Goal: Communication & Community: Participate in discussion

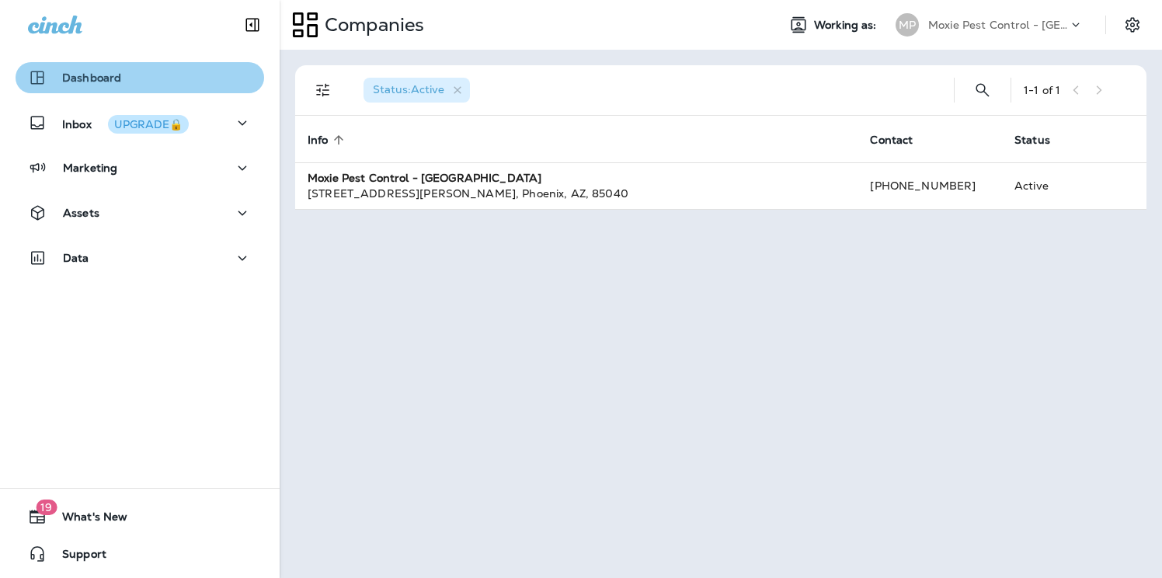
click at [173, 80] on div "Dashboard" at bounding box center [140, 77] width 224 height 19
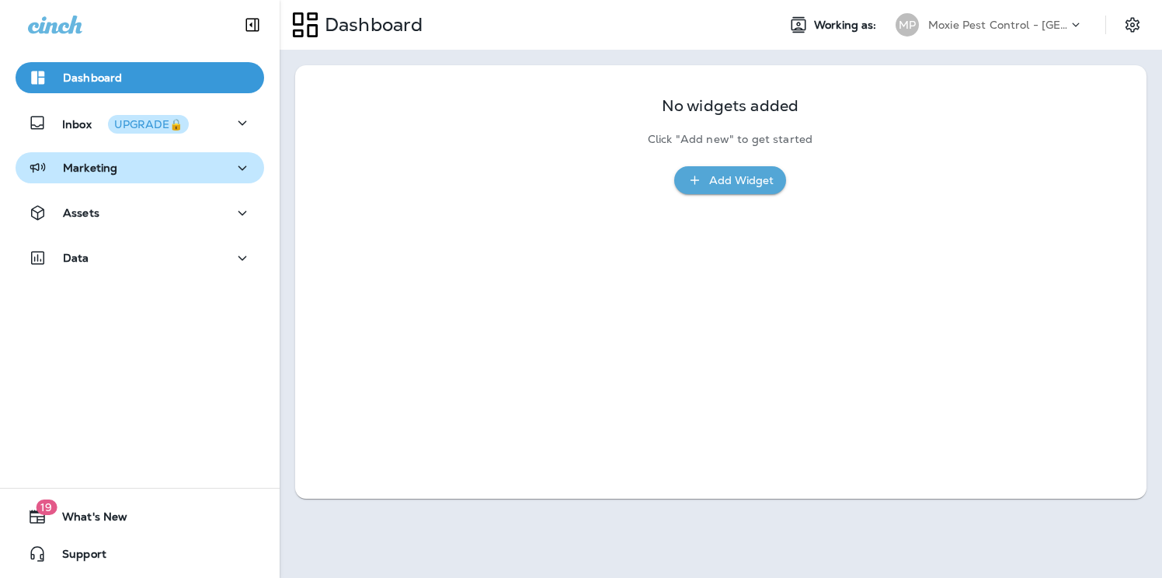
click at [128, 175] on div "Marketing" at bounding box center [140, 167] width 224 height 19
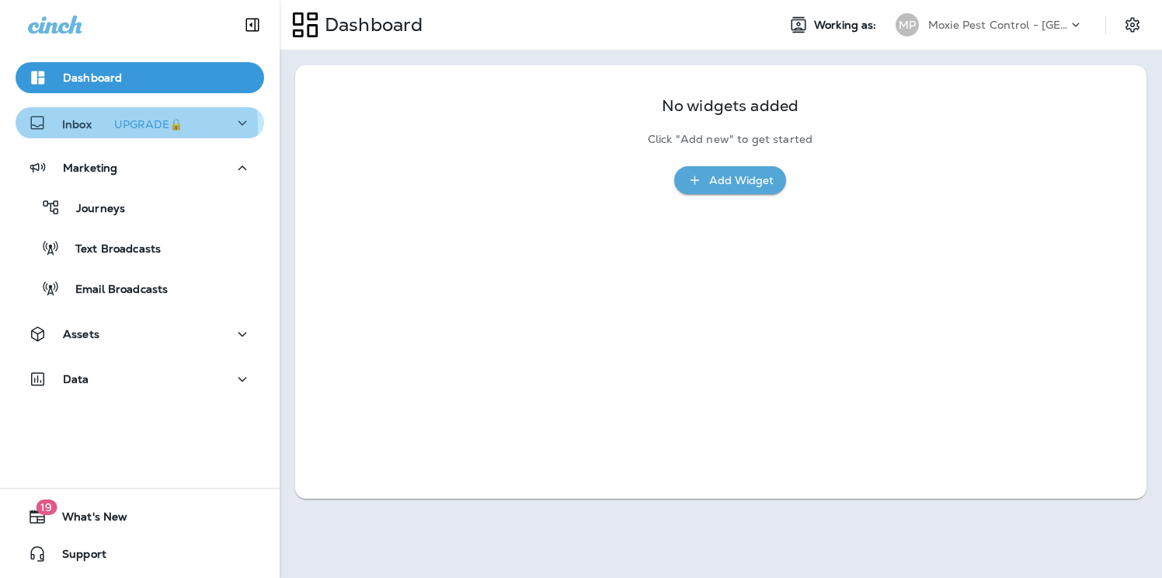
click at [66, 127] on p "Inbox UPGRADE🔒" at bounding box center [125, 123] width 127 height 16
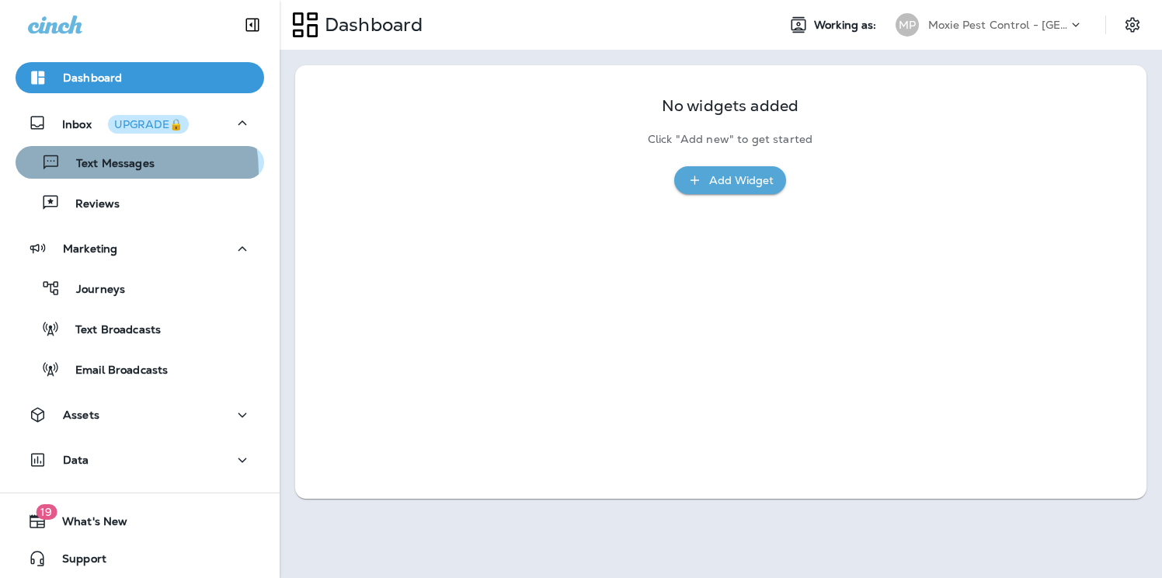
click at [104, 172] on div "Text Messages" at bounding box center [88, 162] width 133 height 23
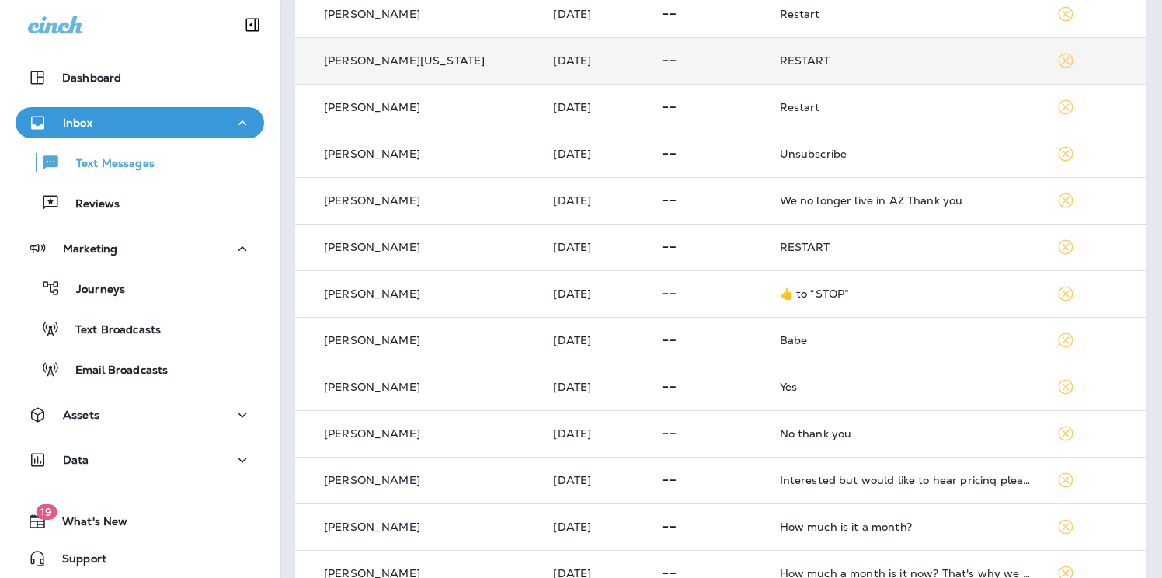
scroll to position [190, 0]
